Goal: Register for event/course

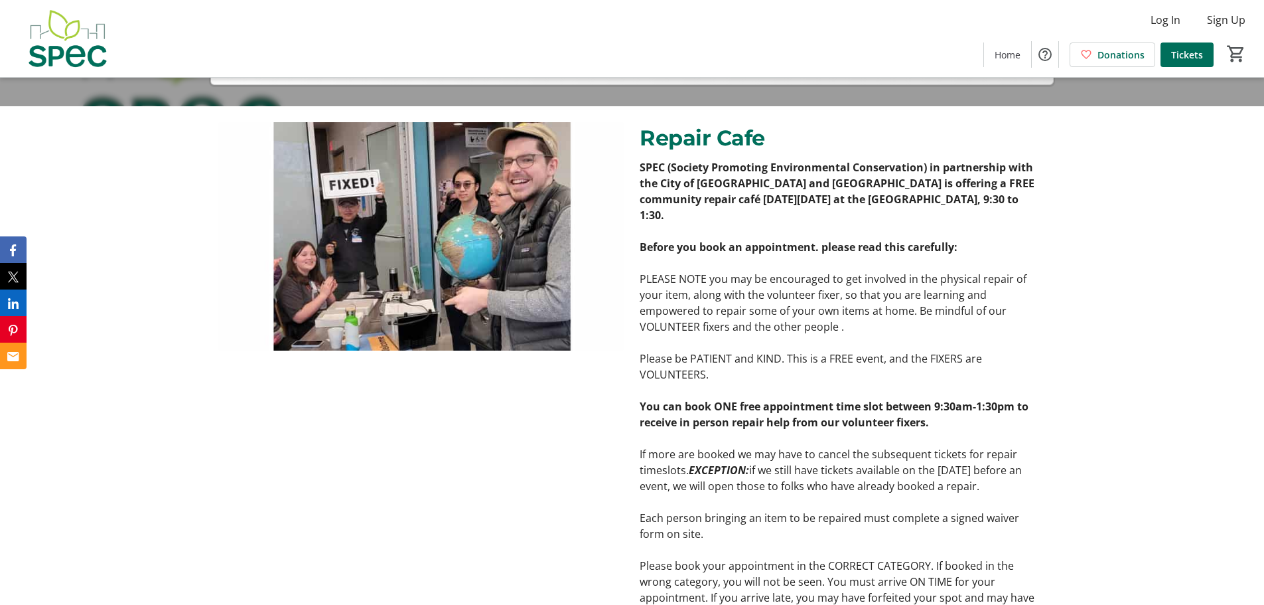
scroll to position [506, 0]
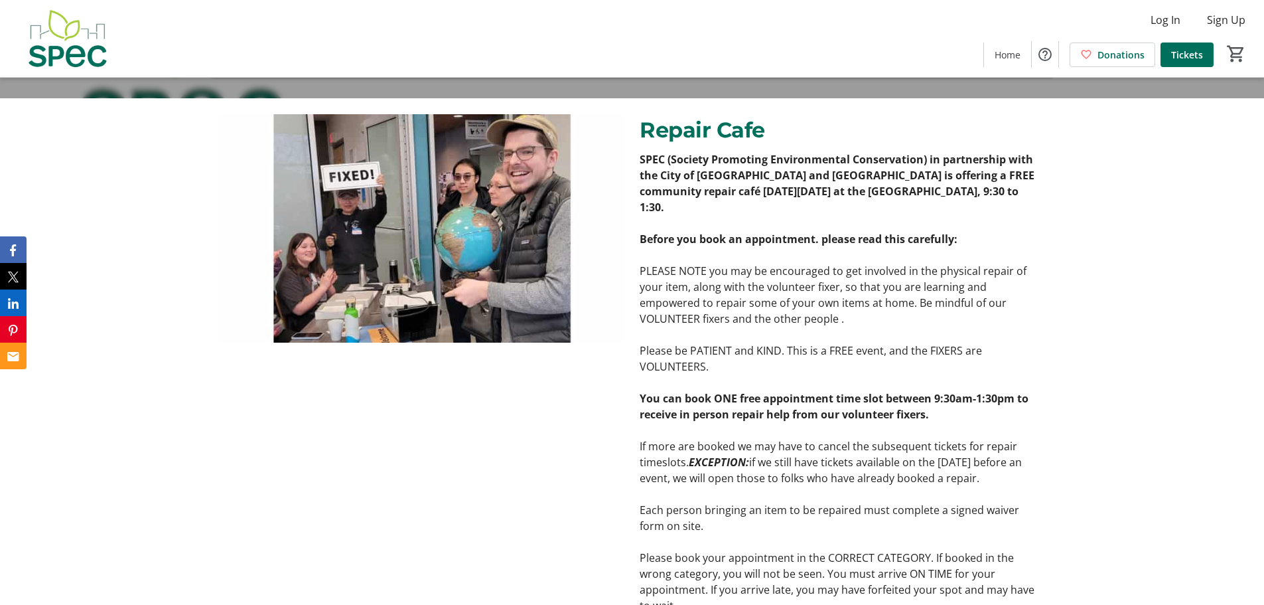
click at [1242, 277] on div "Repair Cafe SPEC (Society Promoting Environmental Conservation) in partnership …" at bounding box center [632, 602] width 1264 height 1009
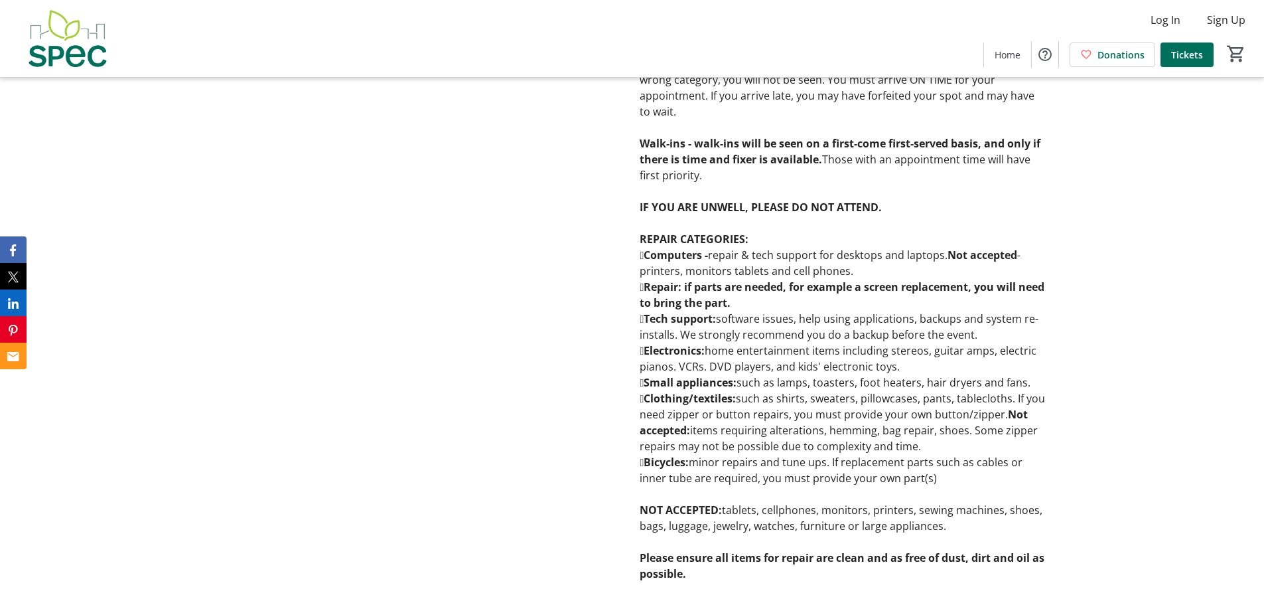
scroll to position [1002, 0]
click at [646, 463] on strong "Bicycles:" at bounding box center [664, 460] width 49 height 15
click at [686, 471] on p "Bicycles: minor repairs and tune ups. If replacement parts such as cables or i…" at bounding box center [843, 468] width 406 height 32
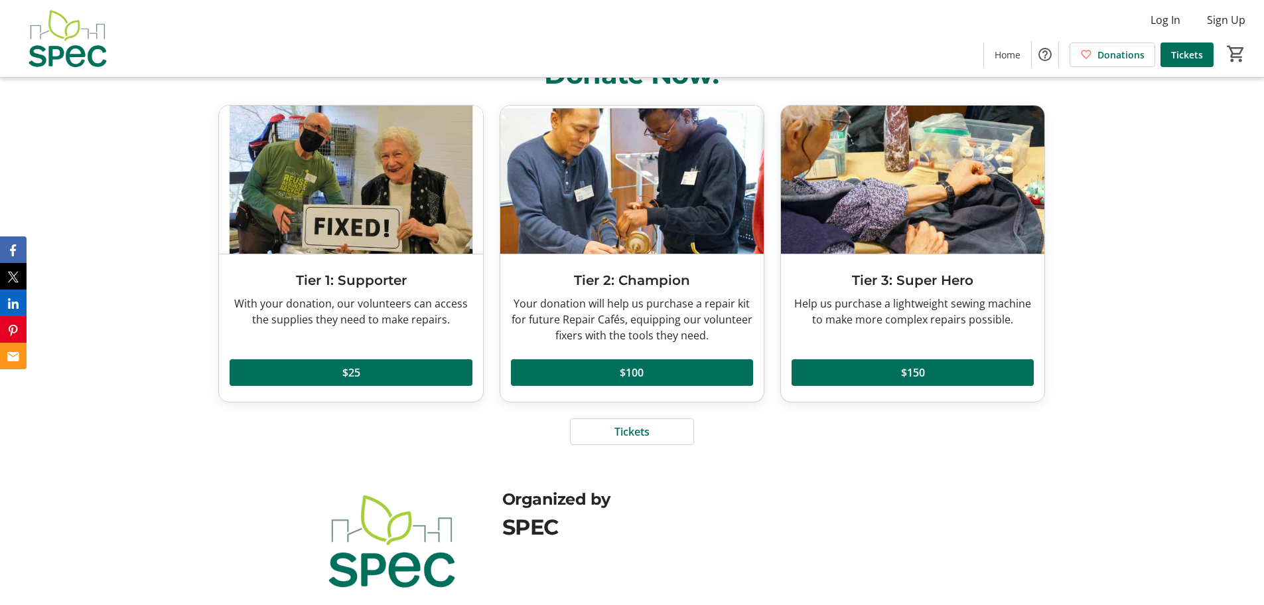
scroll to position [1560, 0]
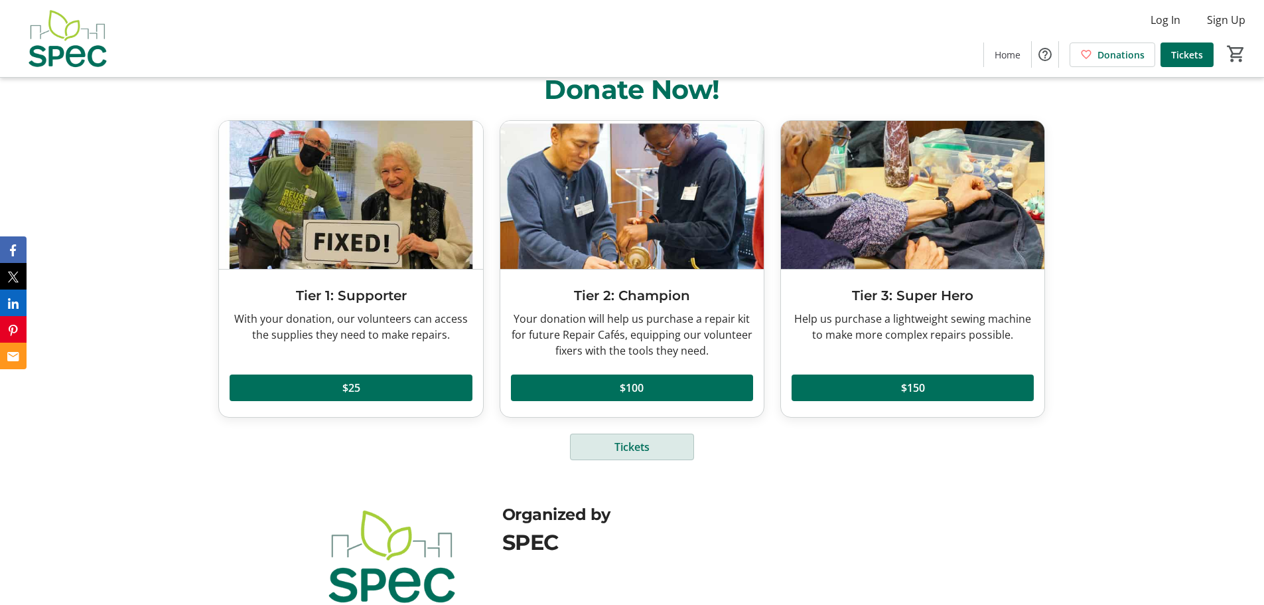
click at [646, 457] on span at bounding box center [632, 447] width 123 height 32
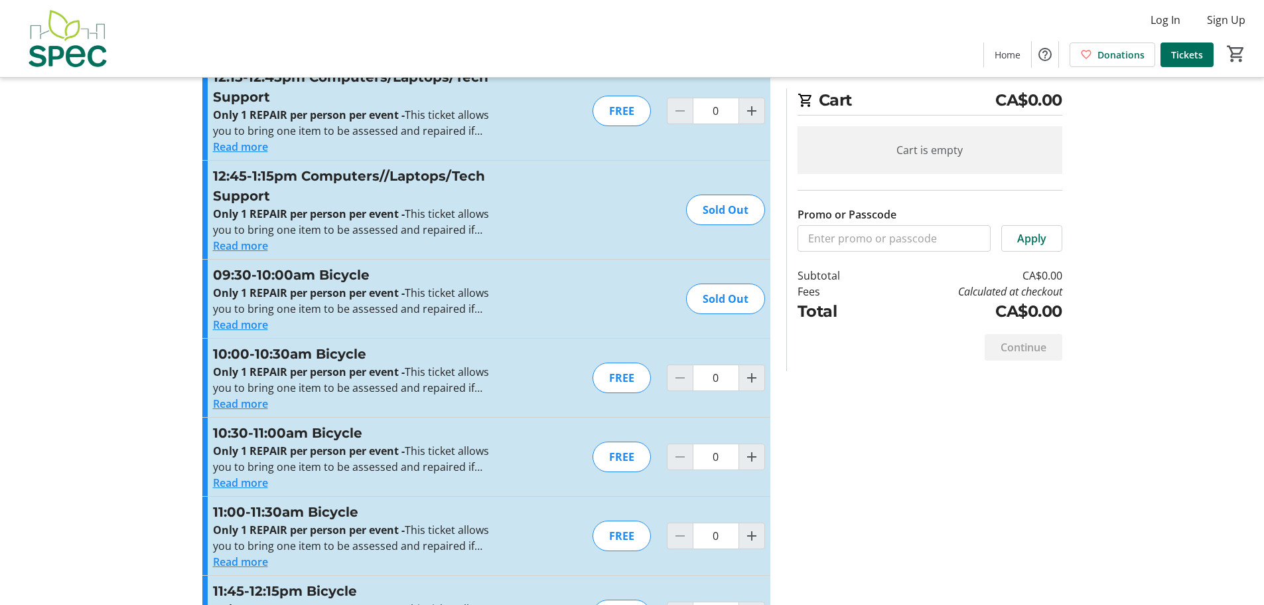
scroll to position [1258, 0]
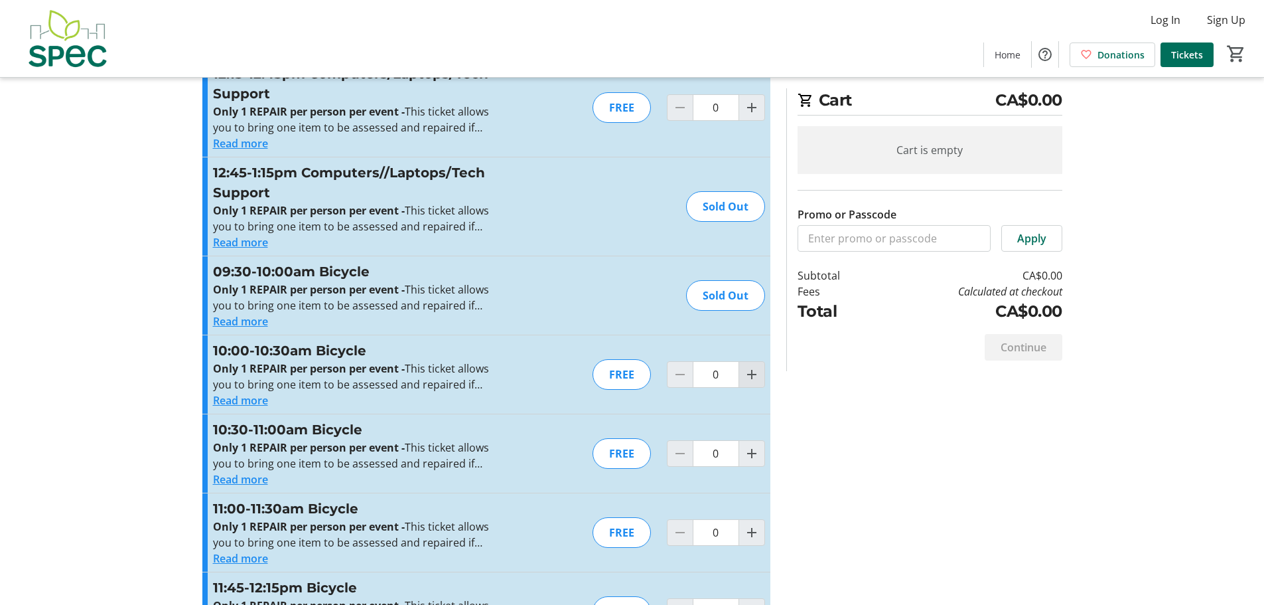
click at [751, 372] on mat-icon "Increment by one" at bounding box center [752, 374] width 16 height 16
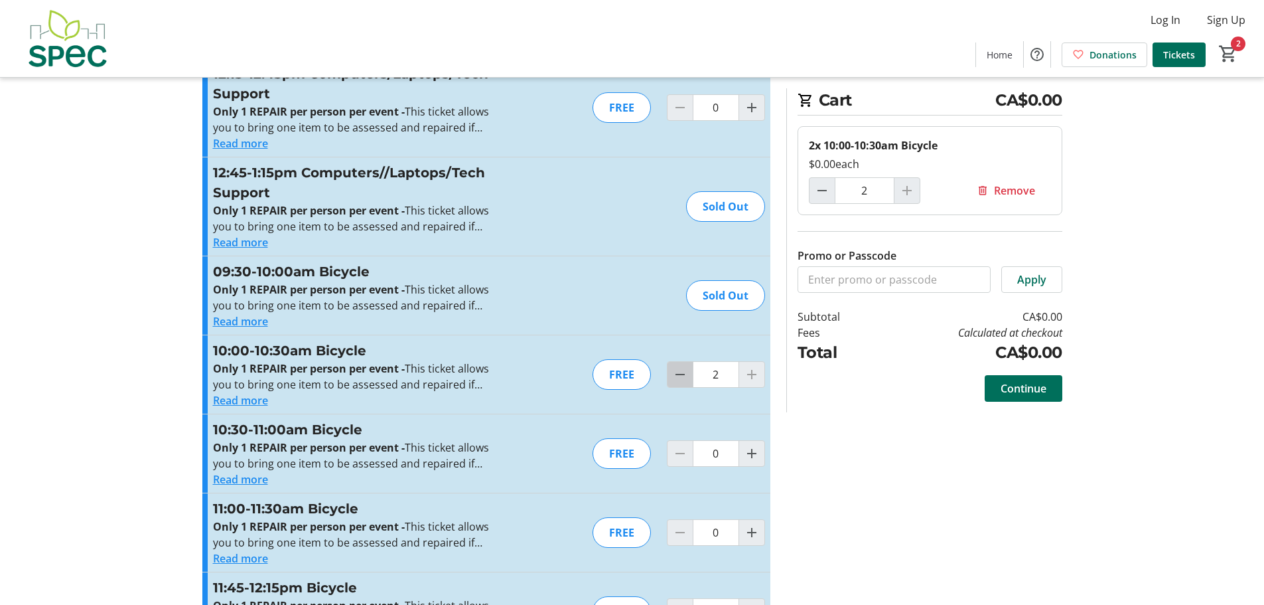
click at [678, 376] on mat-icon "Decrement by one" at bounding box center [680, 374] width 16 height 16
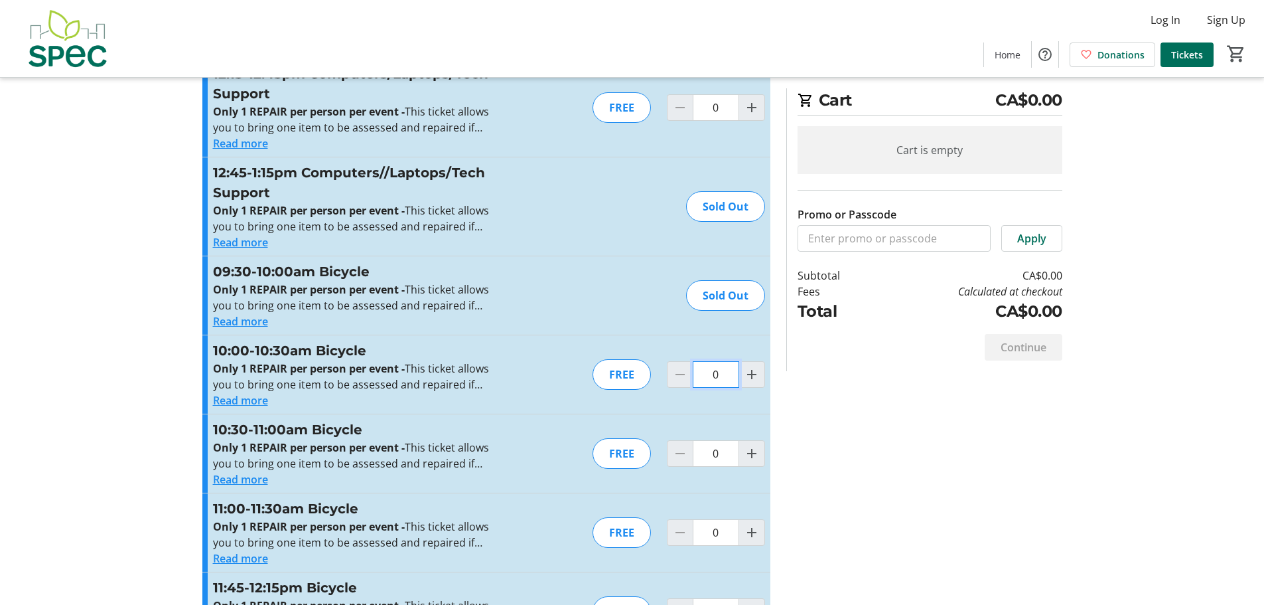
click at [728, 377] on input "0" at bounding box center [716, 374] width 46 height 27
click at [753, 375] on mat-icon "Increment by one" at bounding box center [752, 374] width 16 height 16
type input "1"
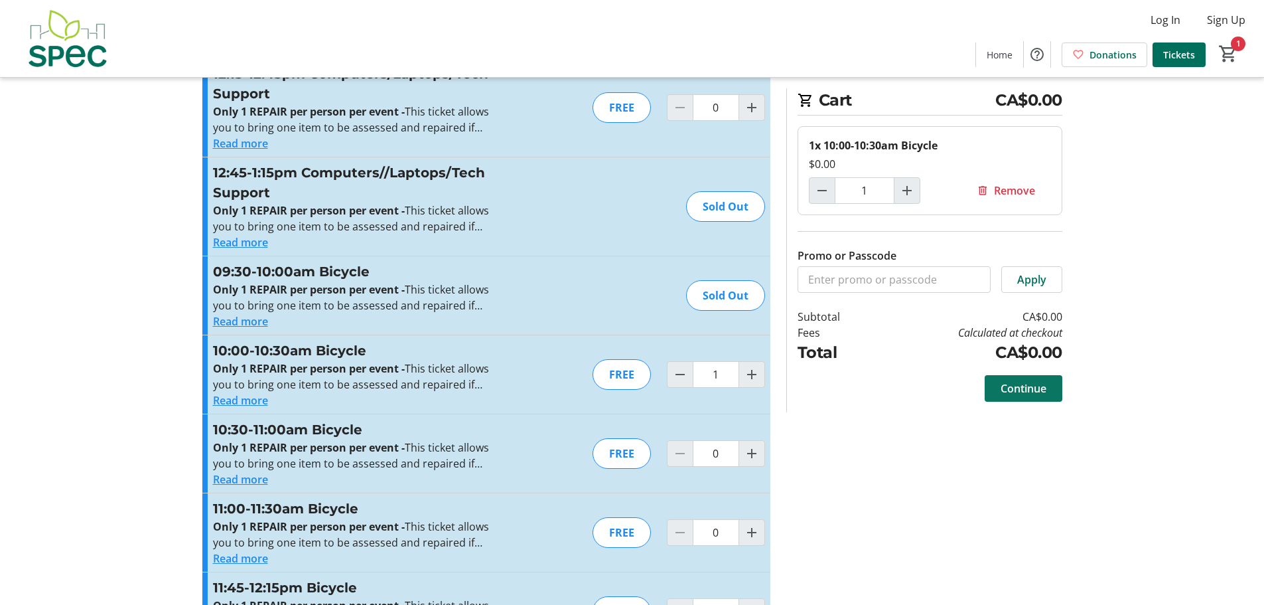
click at [1025, 390] on span "Continue" at bounding box center [1024, 388] width 46 height 16
click at [1025, 390] on html "Log In Sign Up Home Donations Tickets 1 Home Donations Tickets Cart CA$0.00 1x …" at bounding box center [632, 416] width 1264 height 3348
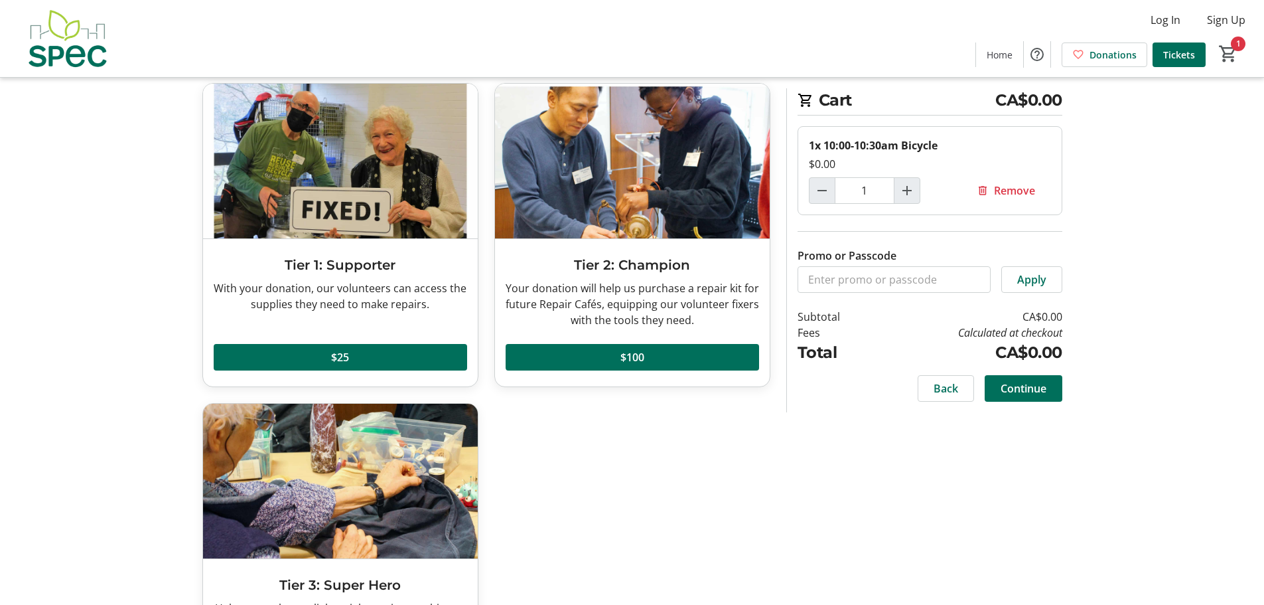
scroll to position [96, 0]
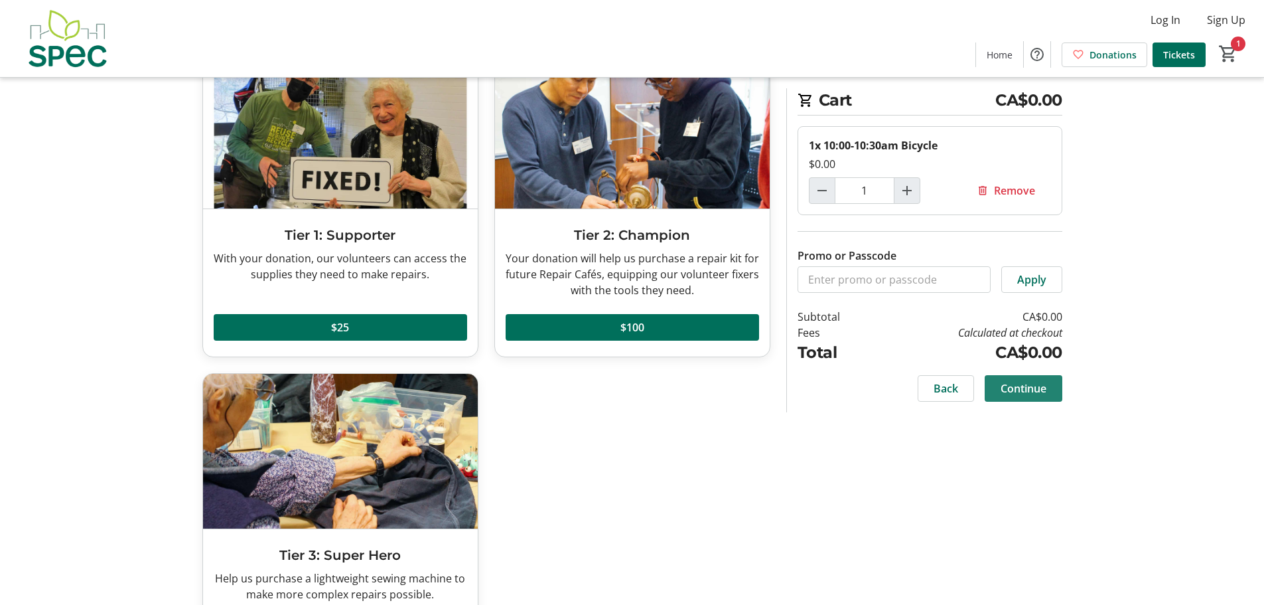
click at [1026, 391] on span "Continue" at bounding box center [1024, 388] width 46 height 16
click at [1026, 391] on div "Continue" at bounding box center [1024, 388] width 78 height 27
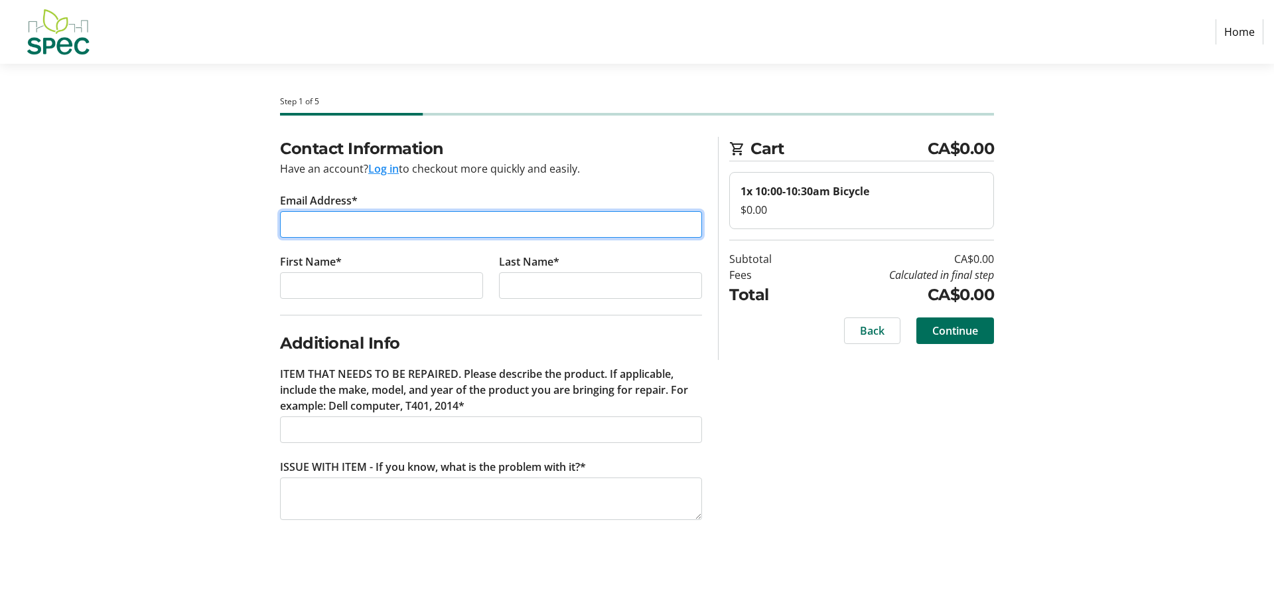
click at [318, 226] on input "Email Address*" at bounding box center [491, 224] width 422 height 27
type input "[EMAIL_ADDRESS][DOMAIN_NAME]"
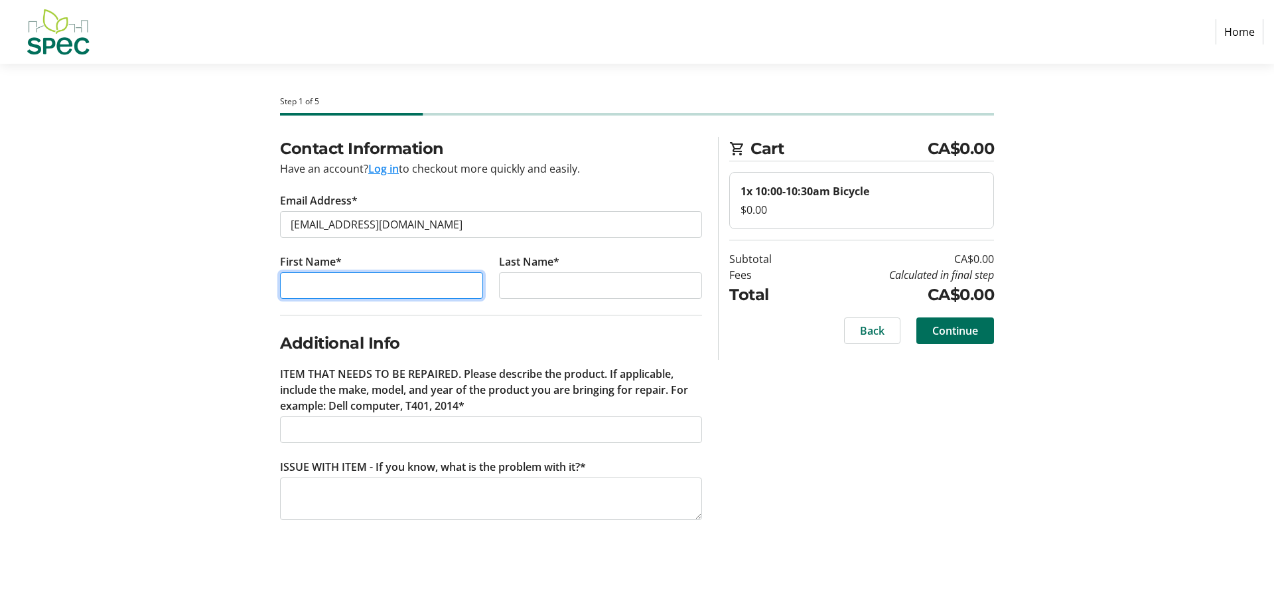
type input "[PERSON_NAME]"
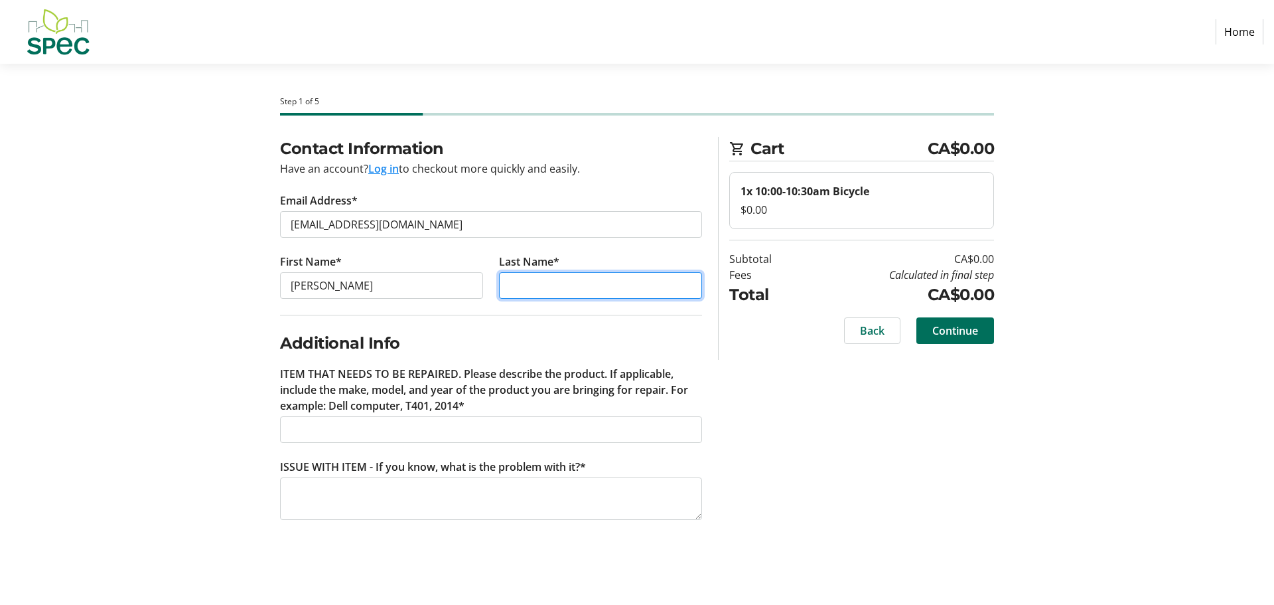
type input "Cuartero"
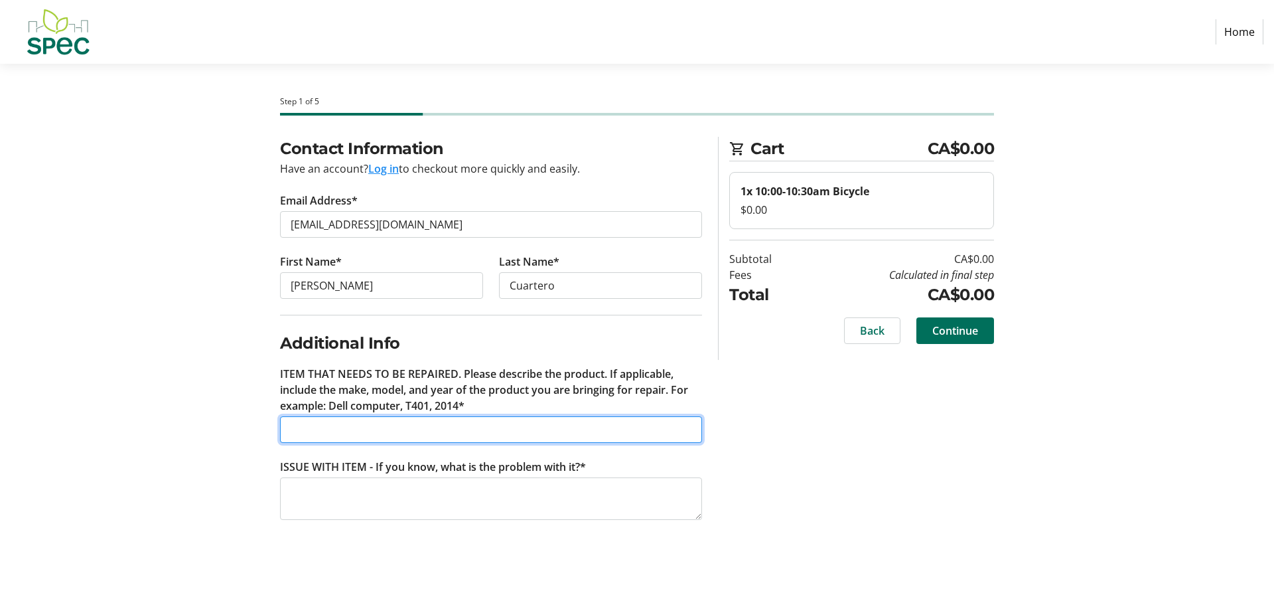
click at [304, 430] on input "ITEM THAT NEEDS TO BE REPAIRED. Please describe the product. If applicable, inc…" at bounding box center [491, 429] width 422 height 27
type input "bike tune up the brake"
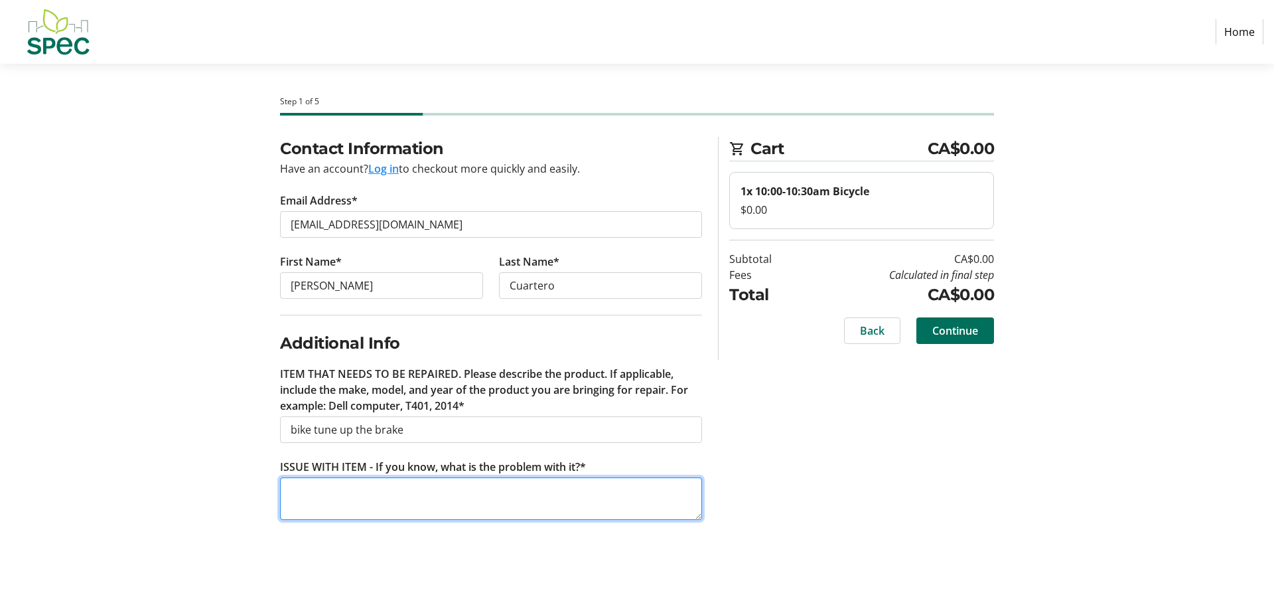
click at [319, 489] on textarea "ISSUE WITH ITEM - If you know, what is the problem with it?*" at bounding box center [491, 498] width 422 height 42
type textarea "a little bit loose"
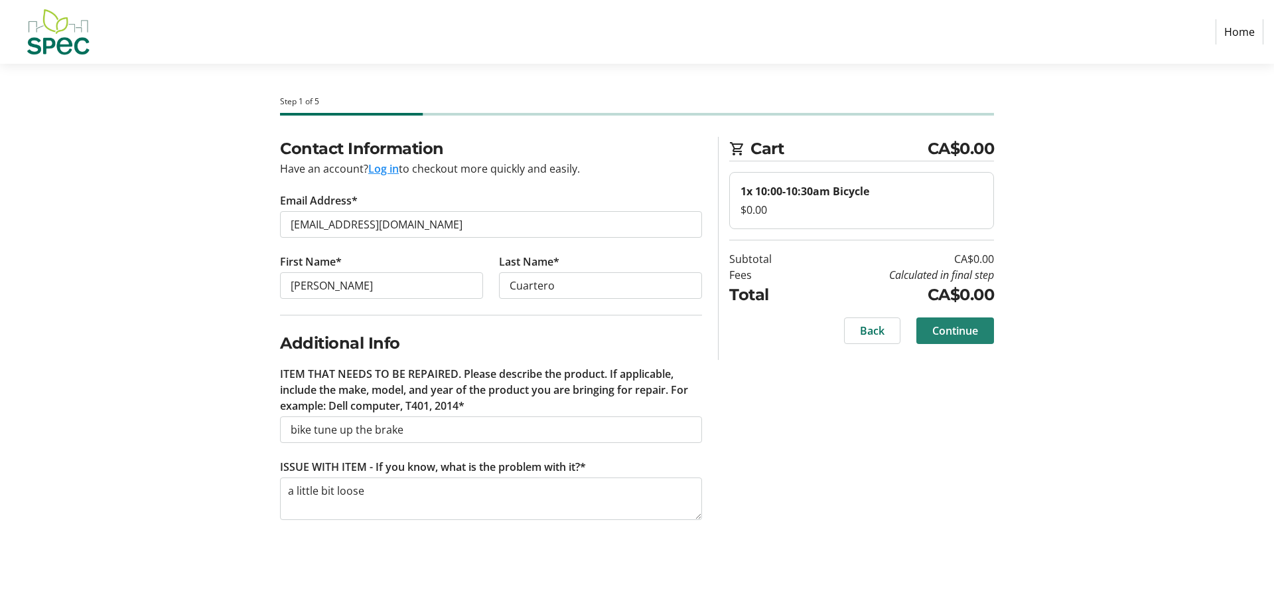
click at [977, 334] on span "Continue" at bounding box center [955, 331] width 46 height 16
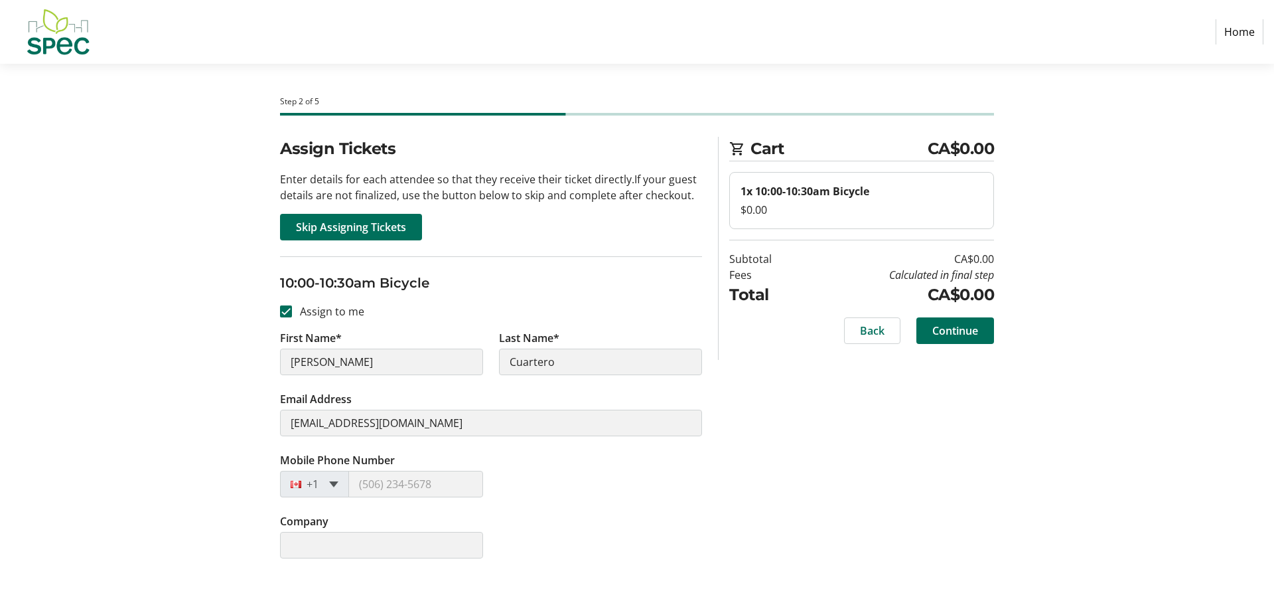
click at [334, 486] on span at bounding box center [333, 484] width 9 height 6
click at [329, 483] on div "+1" at bounding box center [314, 484] width 69 height 27
click at [309, 481] on div at bounding box center [300, 484] width 38 height 15
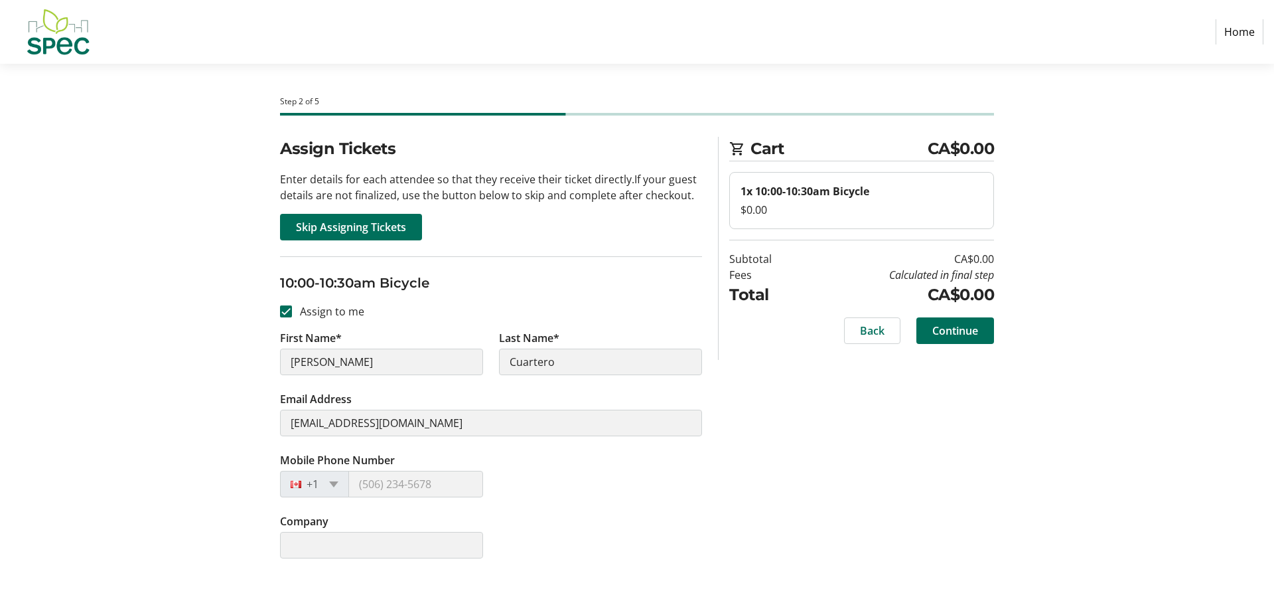
click at [314, 489] on div at bounding box center [300, 484] width 38 height 15
click at [314, 488] on div at bounding box center [300, 484] width 38 height 15
click at [331, 480] on div "+1" at bounding box center [314, 484] width 69 height 27
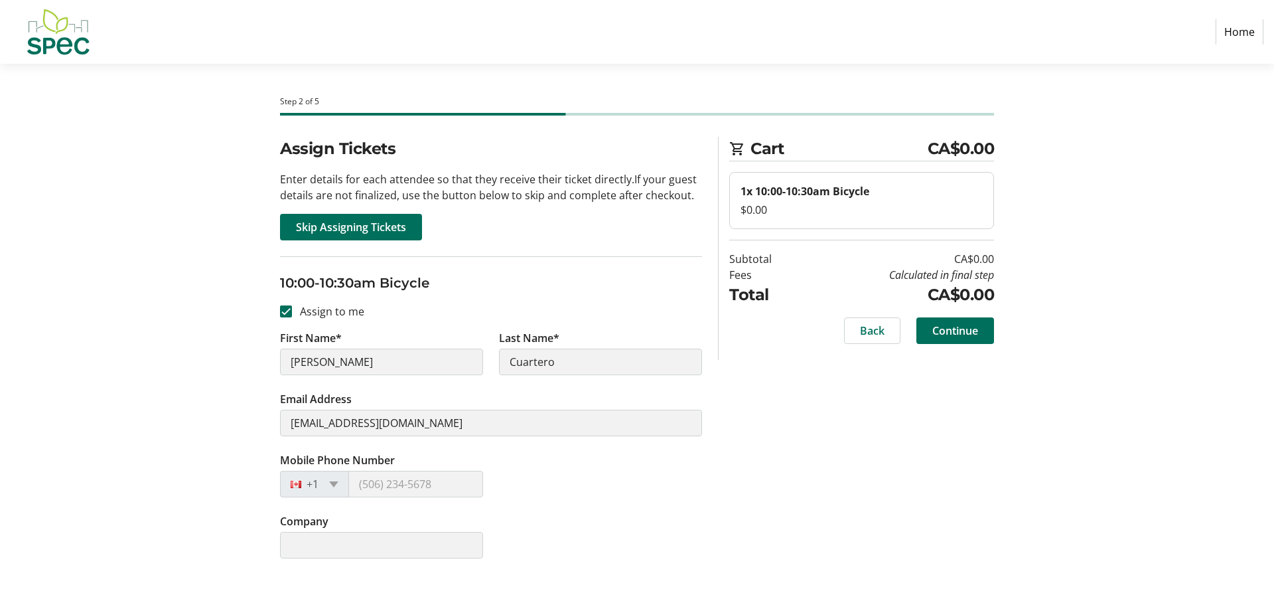
click at [331, 480] on div "+1" at bounding box center [314, 484] width 69 height 27
click at [954, 336] on span "Continue" at bounding box center [955, 331] width 46 height 16
click at [954, 336] on div "Back Continue" at bounding box center [861, 330] width 265 height 27
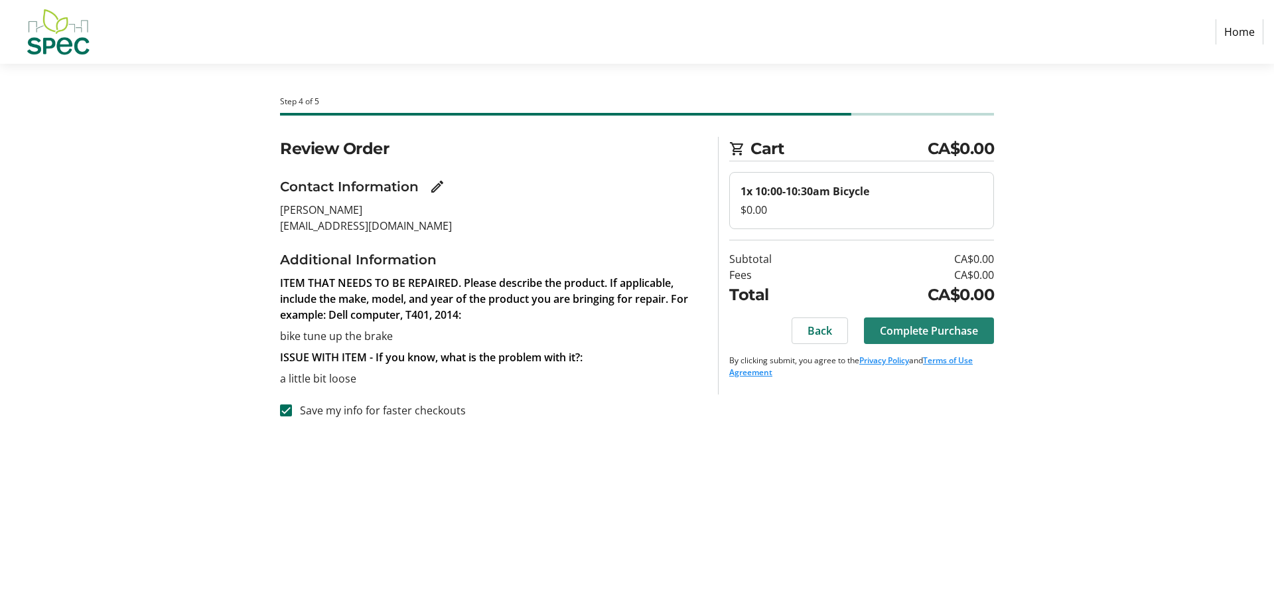
click at [938, 330] on span "Complete Purchase" at bounding box center [929, 331] width 98 height 16
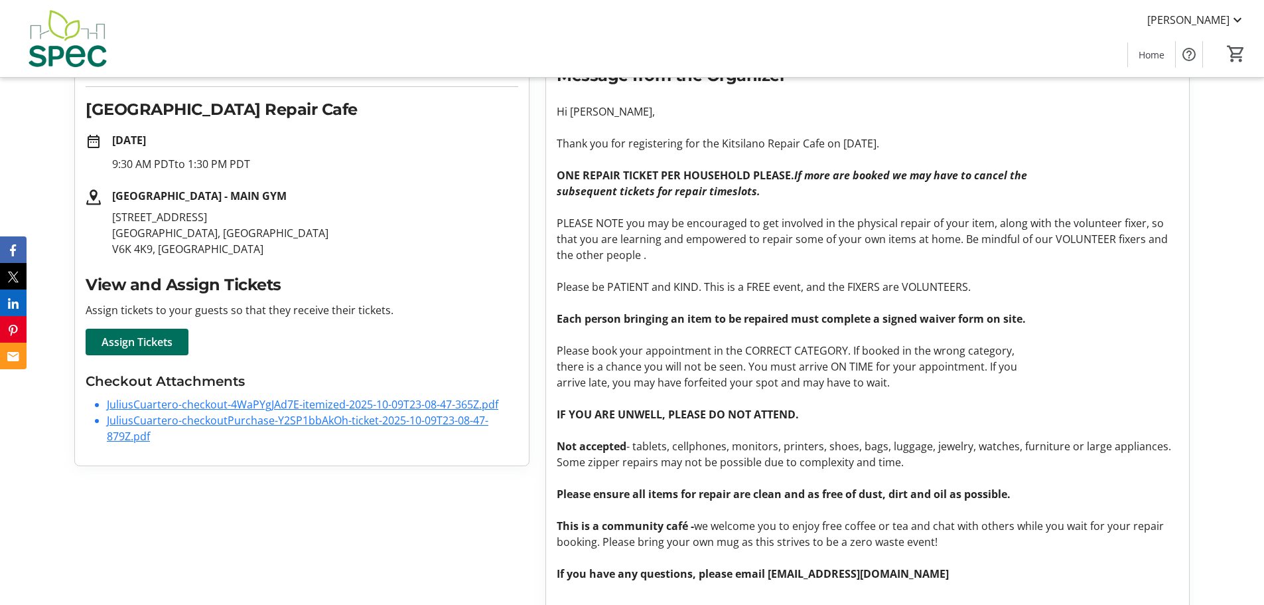
scroll to position [202, 0]
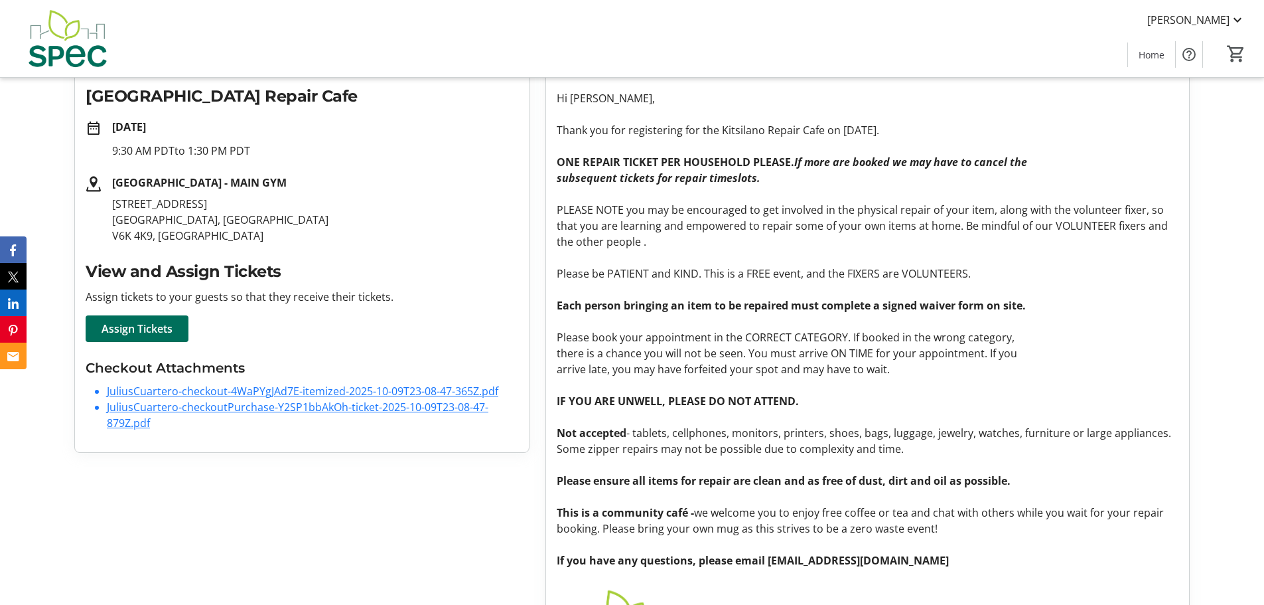
click at [301, 384] on link "JuliusCuartero-checkout-4WaPYgJAd7E-itemized-2025-10-09T23-08-47-365Z.pdf" at bounding box center [303, 391] width 392 height 15
